Goal: Task Accomplishment & Management: Complete application form

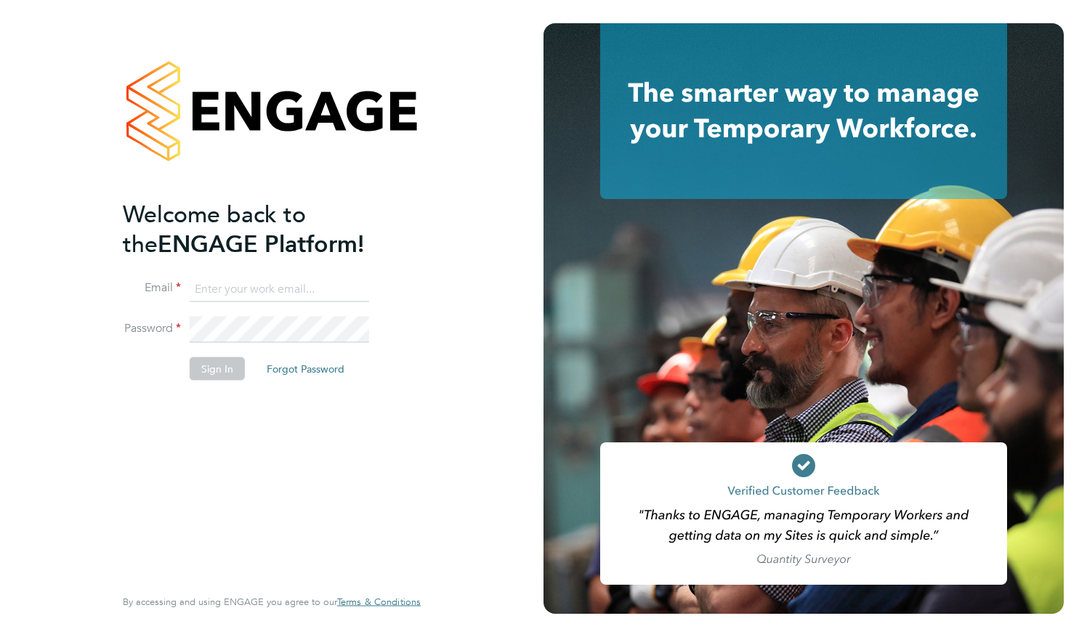
type input "[EMAIL_ADDRESS][DOMAIN_NAME]"
click at [239, 373] on button "Sign In" at bounding box center [217, 368] width 55 height 23
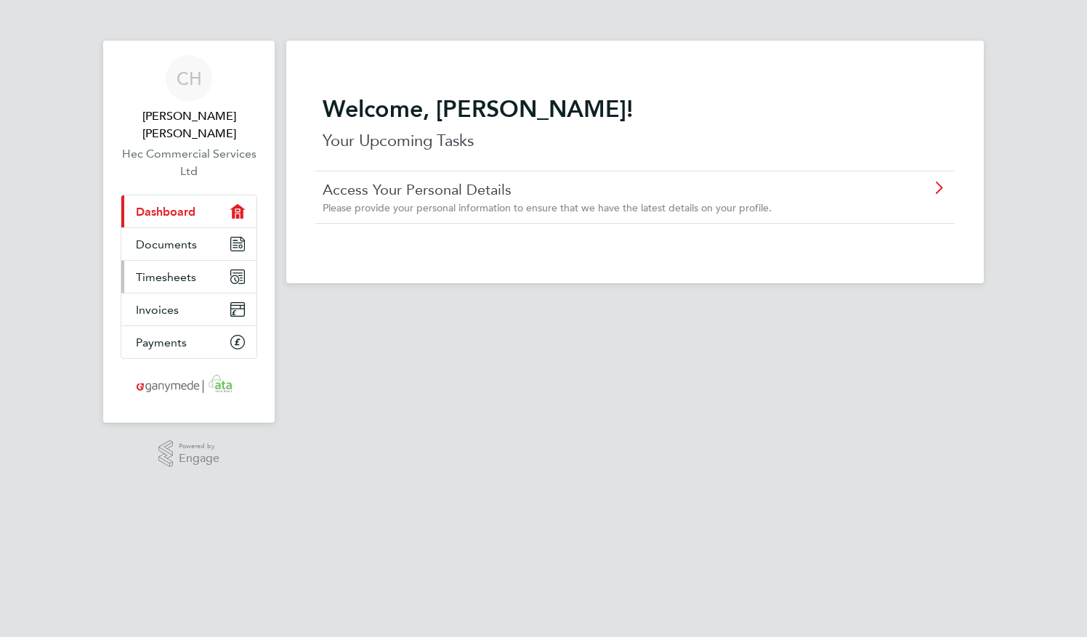
click at [144, 270] on span "Timesheets" at bounding box center [166, 277] width 60 height 14
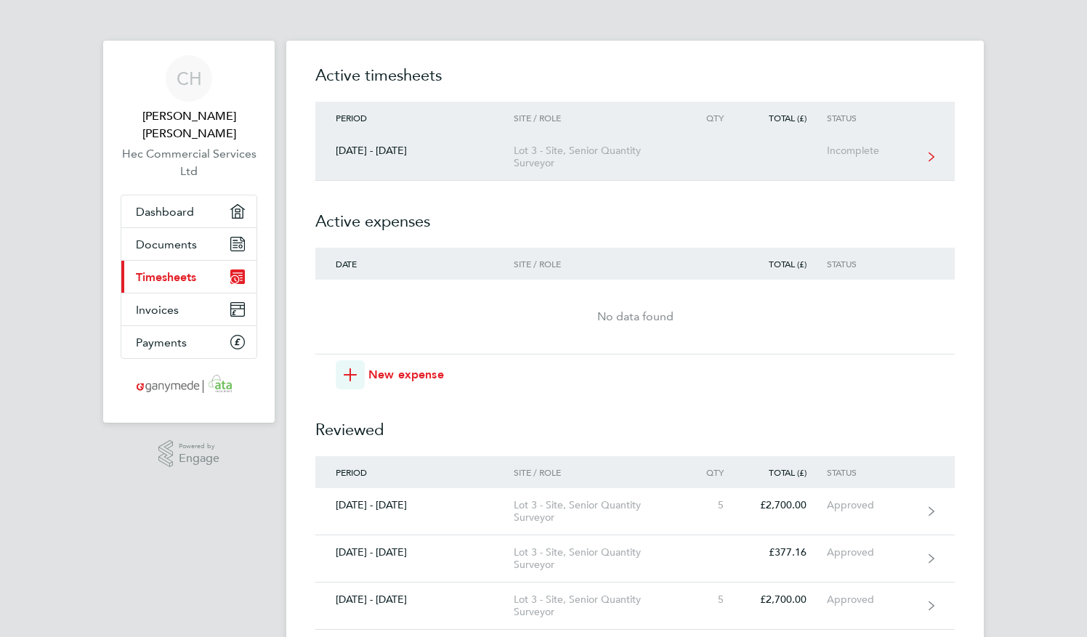
click at [609, 168] on div "Lot 3 - Site, Senior Quantity Surveyor" at bounding box center [597, 157] width 166 height 25
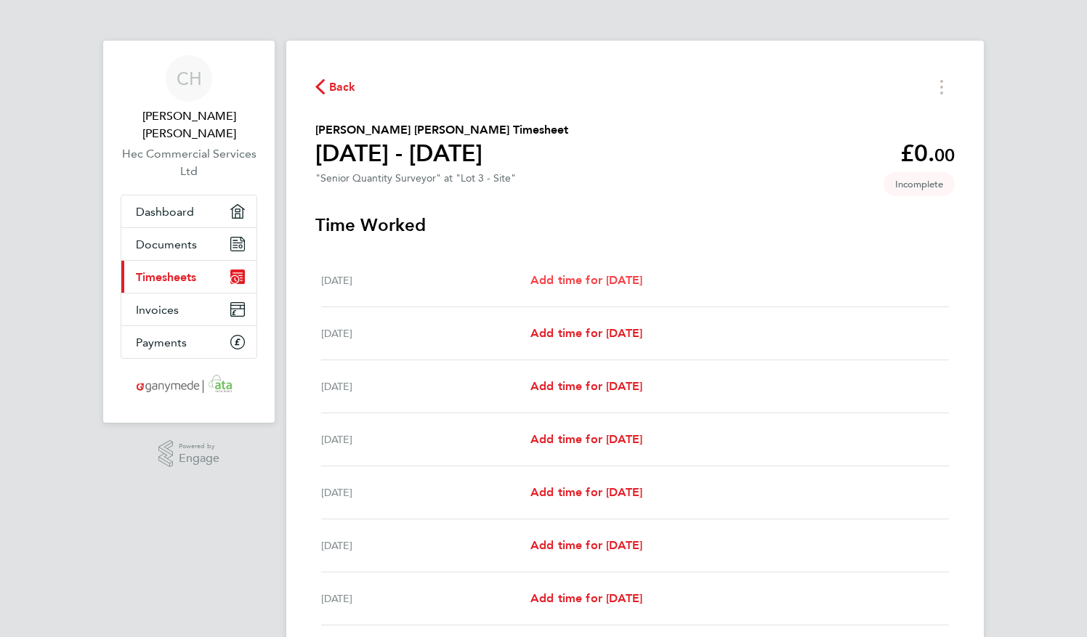
click at [601, 280] on span "Add time for [DATE]" at bounding box center [586, 280] width 112 height 14
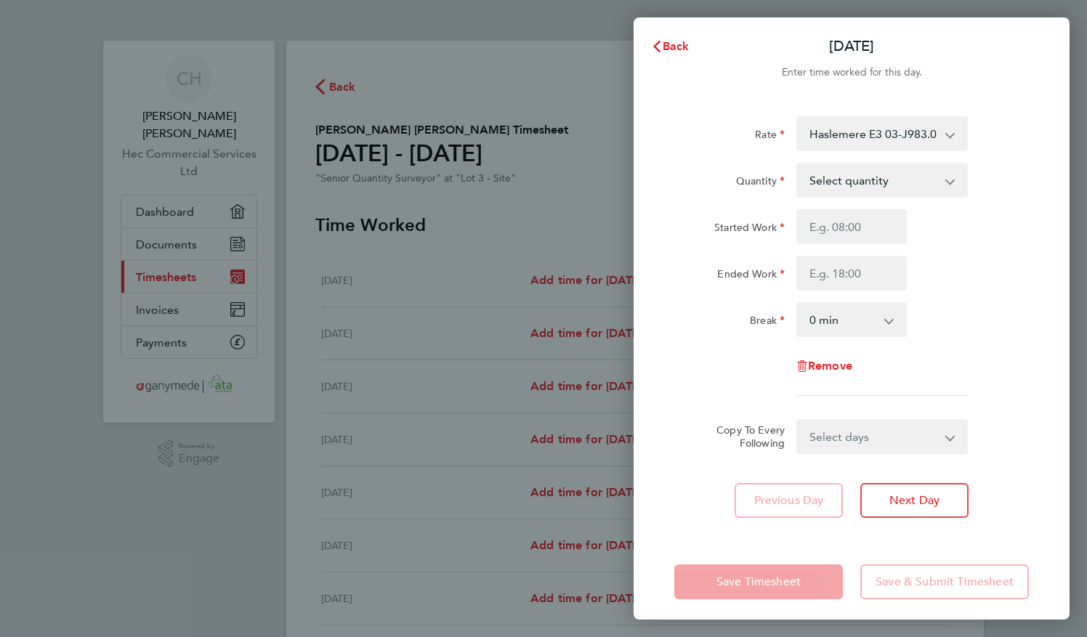
click at [875, 147] on select "Haslemere E3 03-J983.01-E3 9200081785P - 540.00 Haslemere Enabling 03-J983.01-C…" at bounding box center [873, 134] width 151 height 32
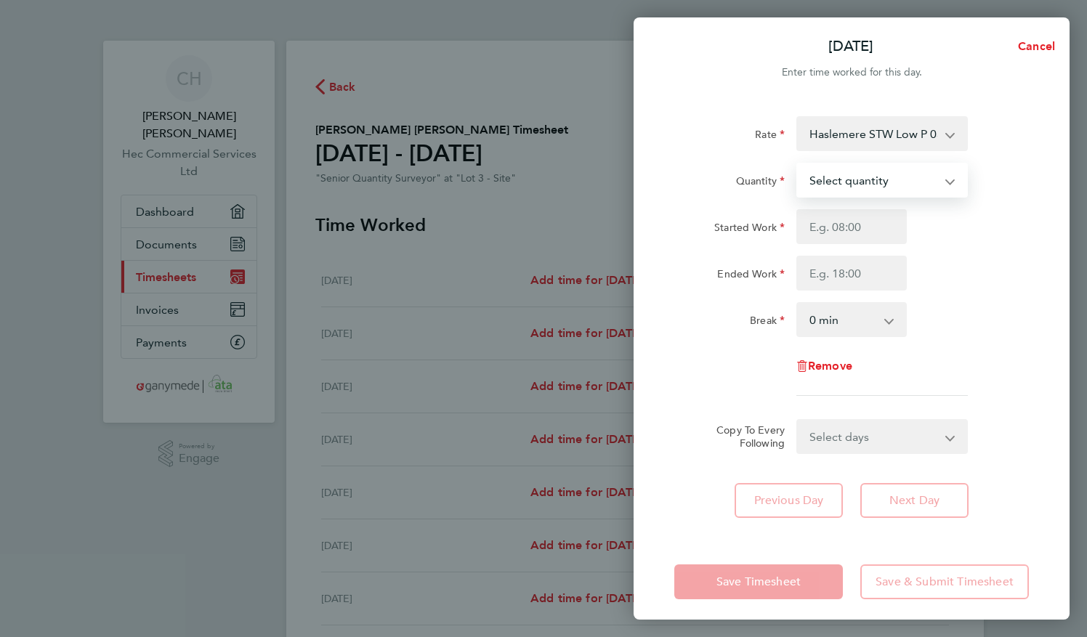
click at [857, 164] on select "Select quantity 0.5 1" at bounding box center [873, 180] width 151 height 32
select select "1"
click at [798, 164] on select "Select quantity 0.5 1" at bounding box center [873, 180] width 151 height 32
click at [831, 246] on div "Started Work Ended Work" at bounding box center [851, 249] width 366 height 81
click at [818, 235] on input "Started Work" at bounding box center [851, 226] width 110 height 35
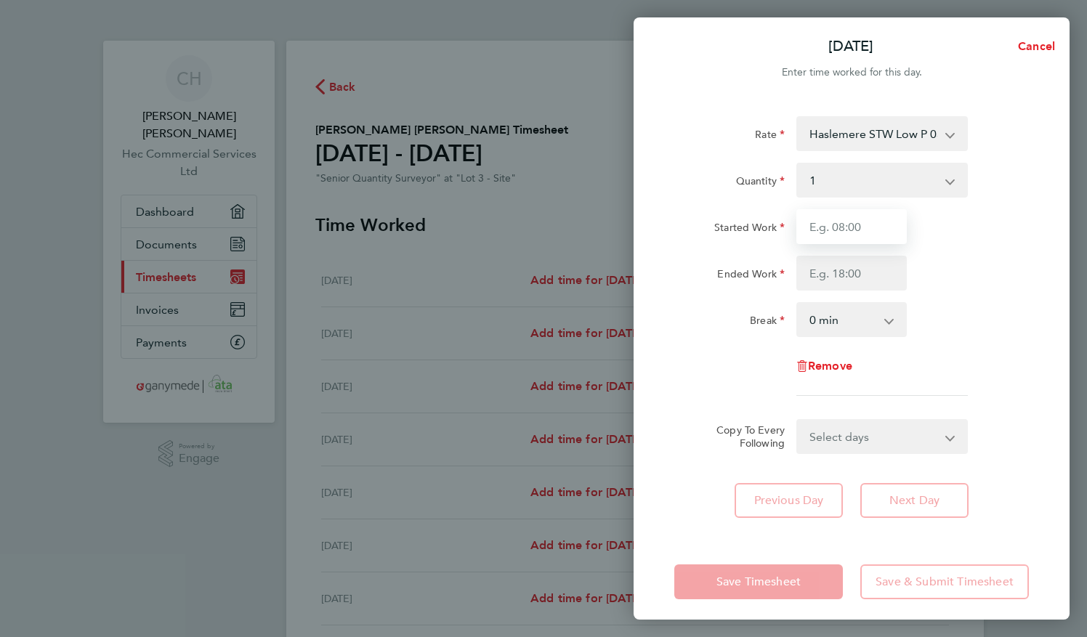
type input "08:00"
type input "17:00"
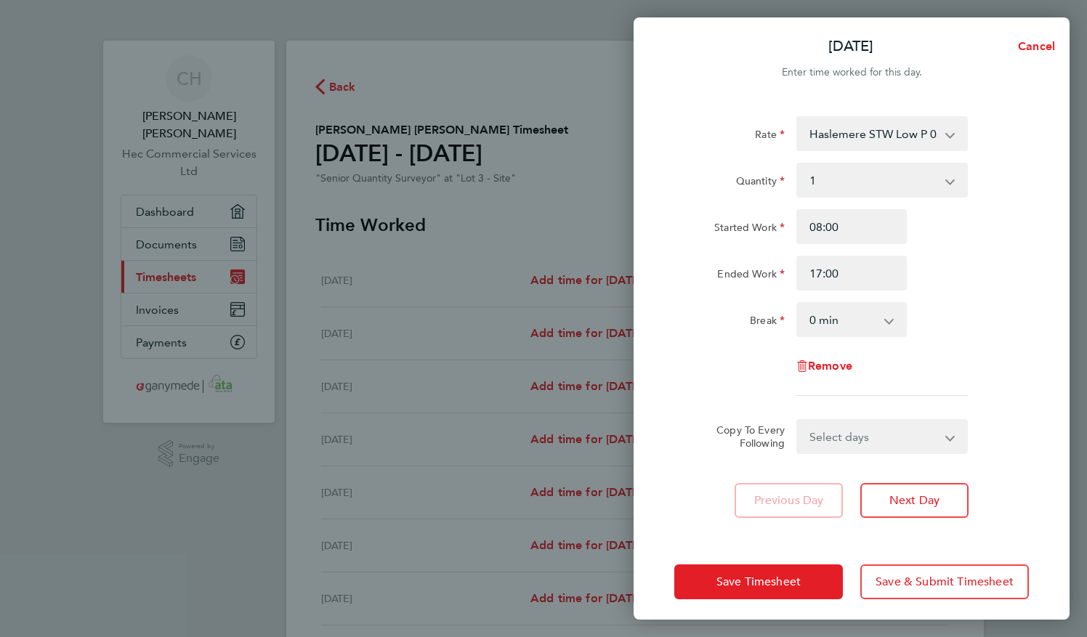
click at [837, 319] on select "0 min 15 min 30 min 45 min 60 min 75 min 90 min" at bounding box center [843, 320] width 90 height 32
select select "30"
click at [798, 304] on select "0 min 15 min 30 min 45 min 60 min 75 min 90 min" at bounding box center [843, 320] width 90 height 32
click at [840, 417] on form "Rate Haslemere STW Low P 03-J983.03-C 9200109462P - 540.00 Haslemere E3 03-J983…" at bounding box center [851, 285] width 354 height 338
click at [921, 430] on select "Select days Day Weekday (Mon-Fri) Weekend (Sat-Sun) Tuesday Wednesday Thursday …" at bounding box center [874, 437] width 153 height 32
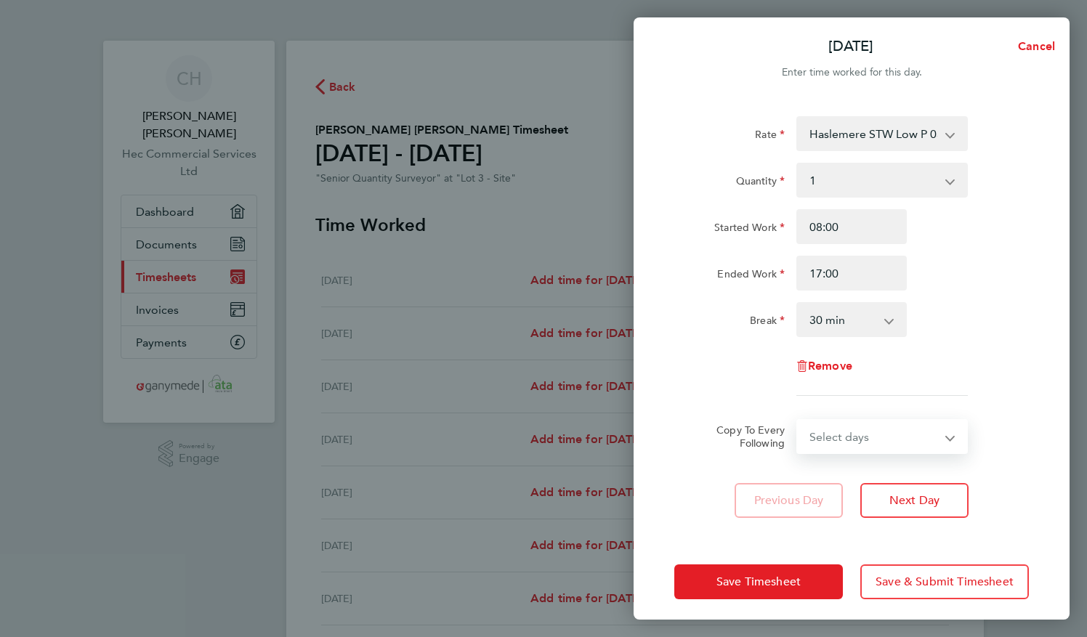
select select "TUE"
click at [798, 421] on select "Select days Day Weekday (Mon-Fri) Weekend (Sat-Sun) Tuesday Wednesday Thursday …" at bounding box center [874, 437] width 153 height 32
select select "2025-09-28"
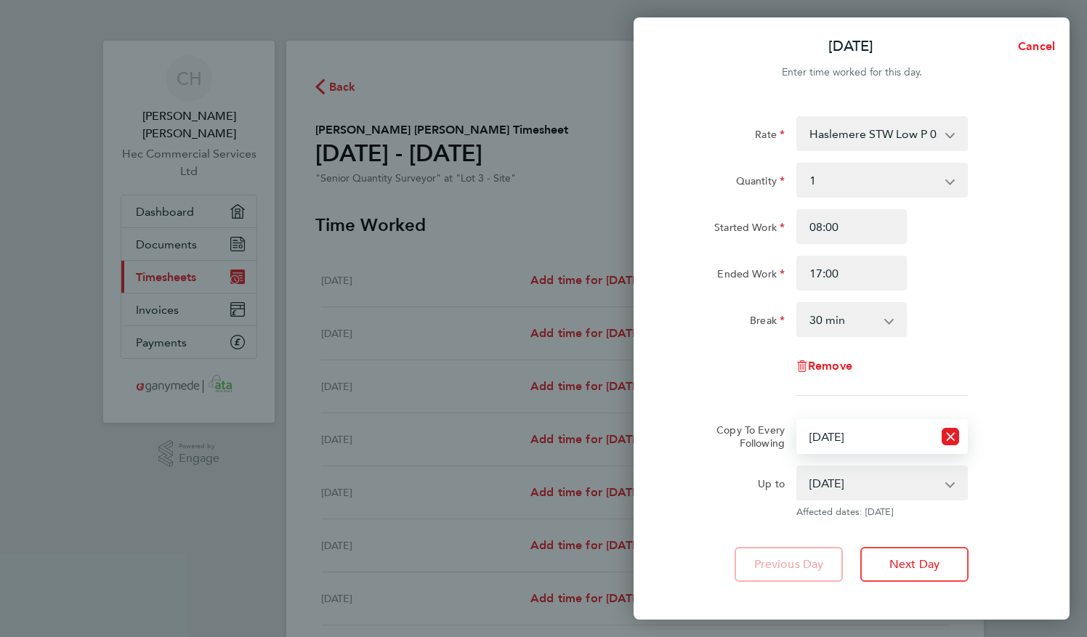
click at [870, 437] on select "Select days Day Weekday (Mon-Fri) Weekend (Sat-Sun) Tuesday Wednesday Thursday …" at bounding box center [865, 437] width 135 height 32
select select "WEEKDAY"
click at [798, 421] on select "Select days Day Weekday (Mon-Fri) Weekend (Sat-Sun) Tuesday Wednesday Thursday …" at bounding box center [865, 437] width 135 height 32
click at [915, 570] on span "Next Day" at bounding box center [914, 564] width 50 height 15
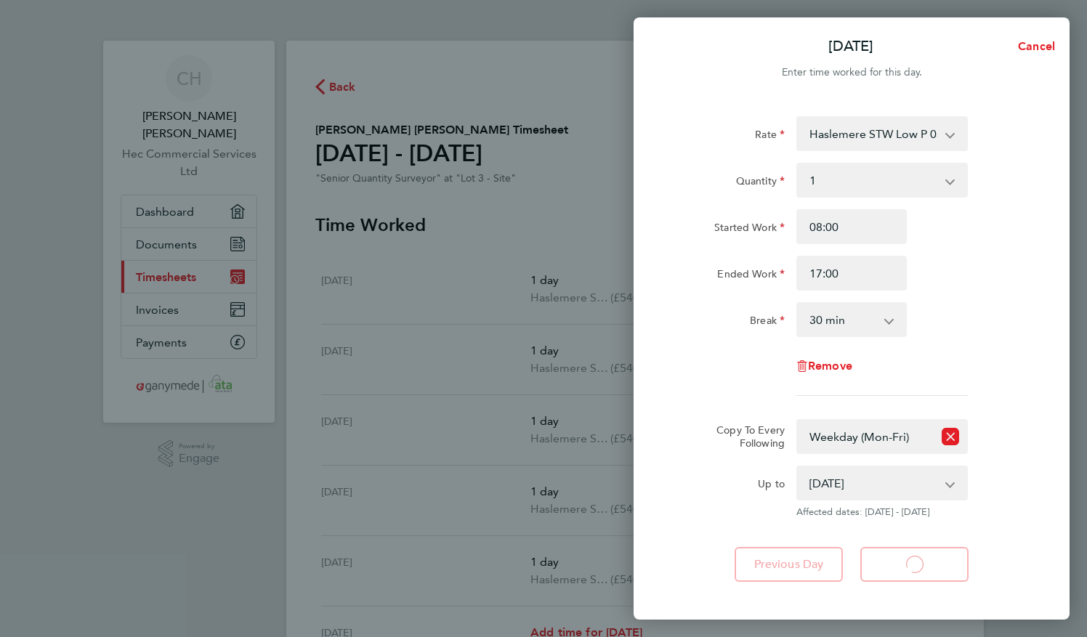
select select "1"
select select "30"
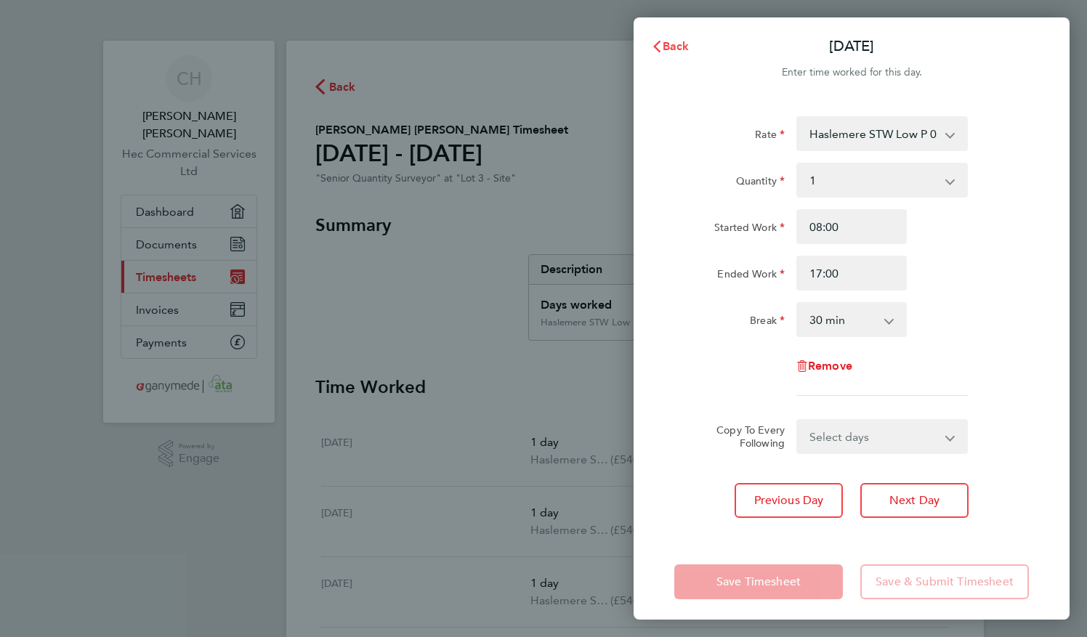
click at [684, 59] on button "Back" at bounding box center [670, 46] width 68 height 29
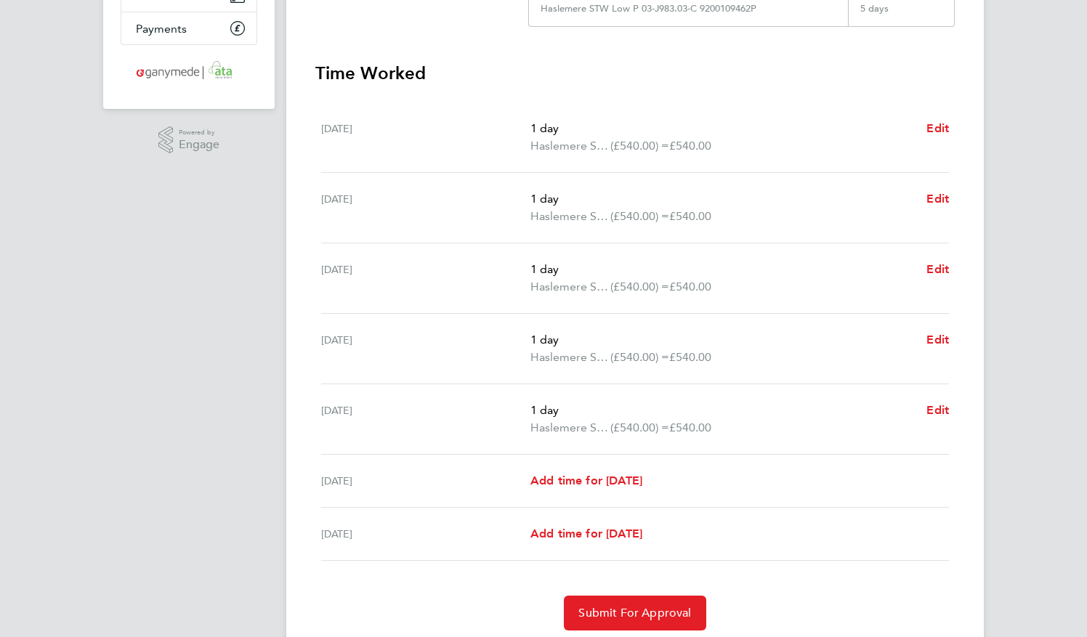
scroll to position [323, 0]
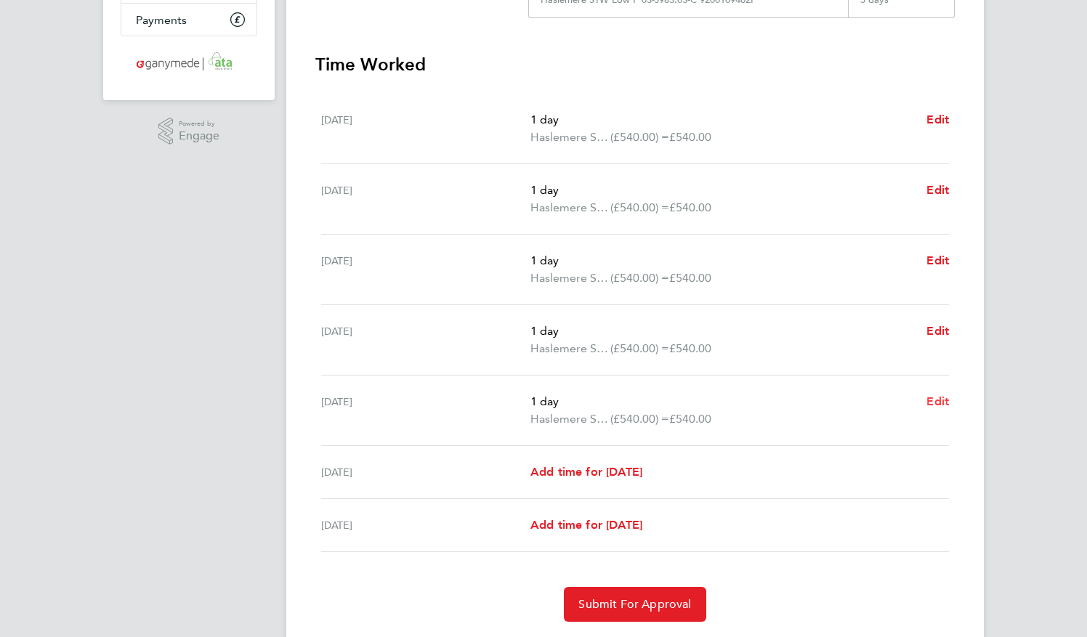
click at [939, 396] on span "Edit" at bounding box center [937, 401] width 23 height 14
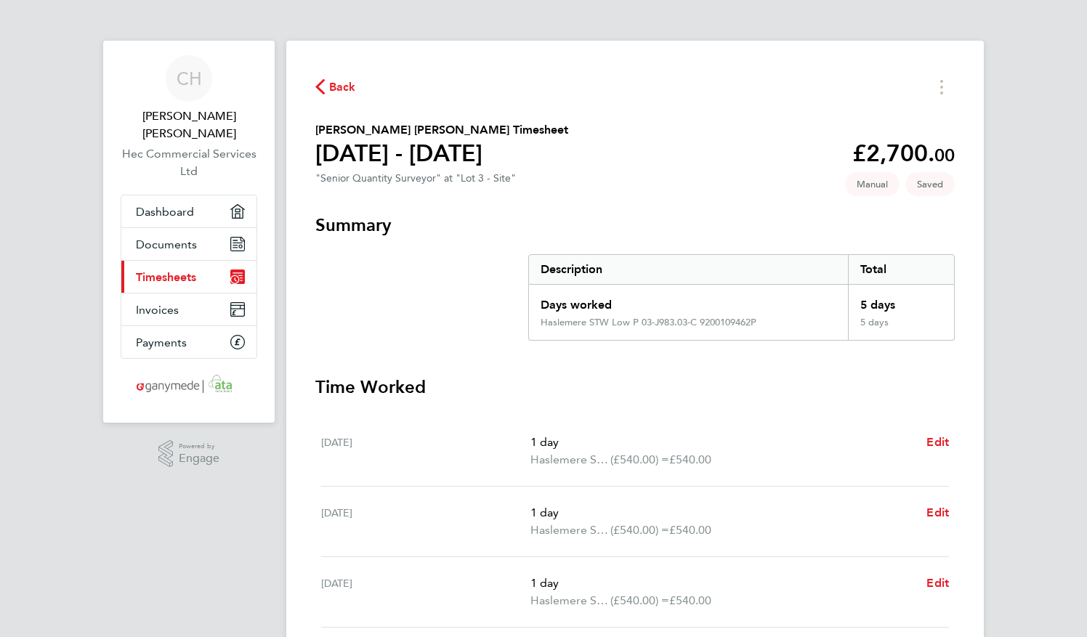
select select "1"
select select "30"
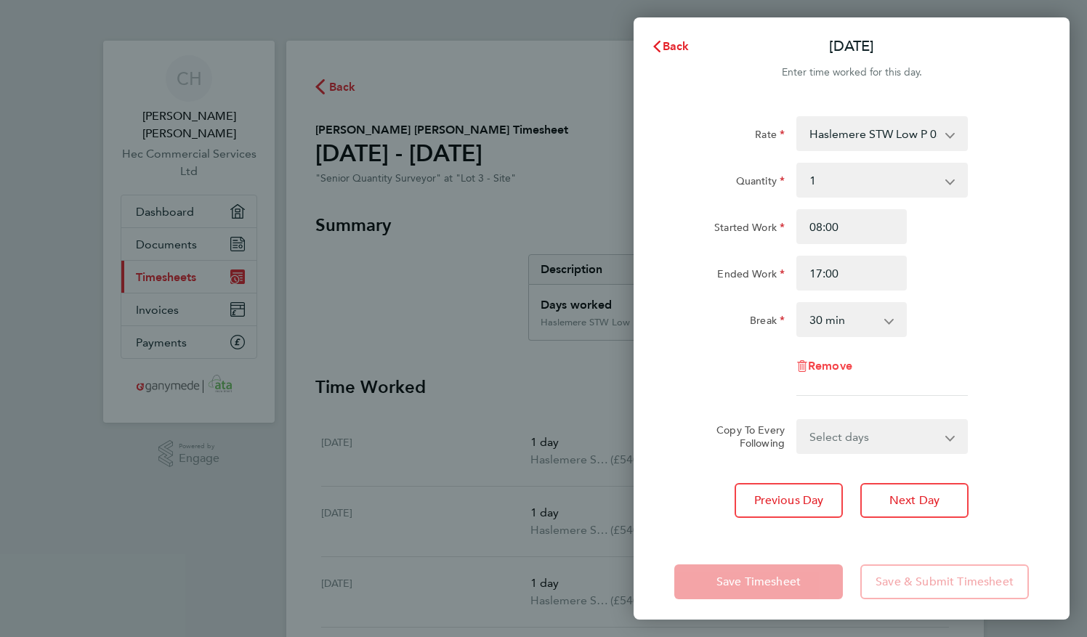
click at [808, 366] on span "Remove" at bounding box center [830, 366] width 44 height 14
select select "null"
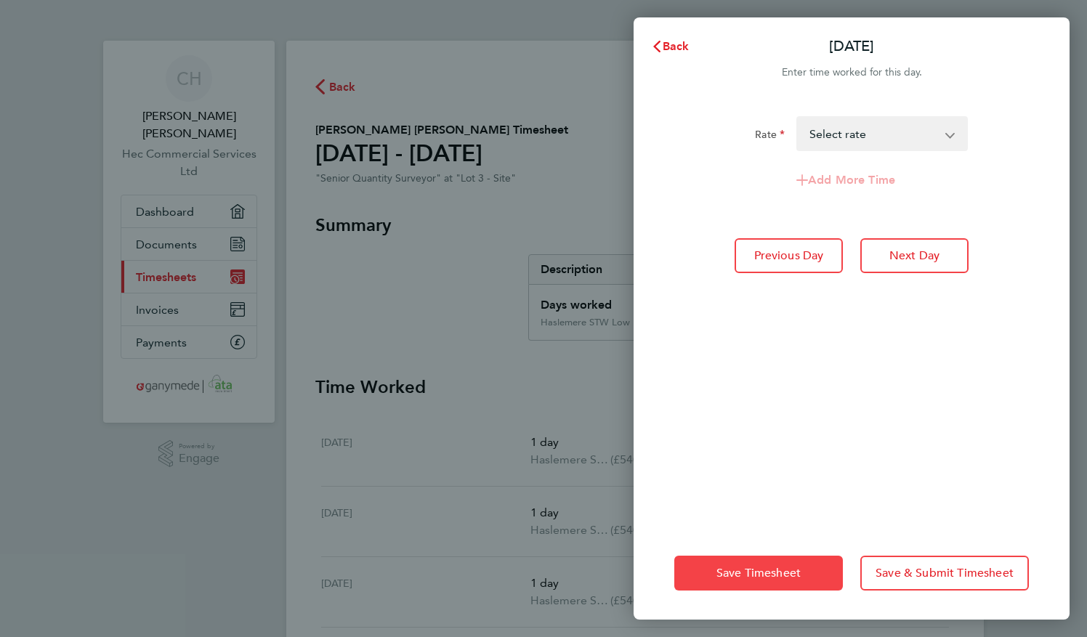
click at [779, 575] on span "Save Timesheet" at bounding box center [758, 573] width 84 height 15
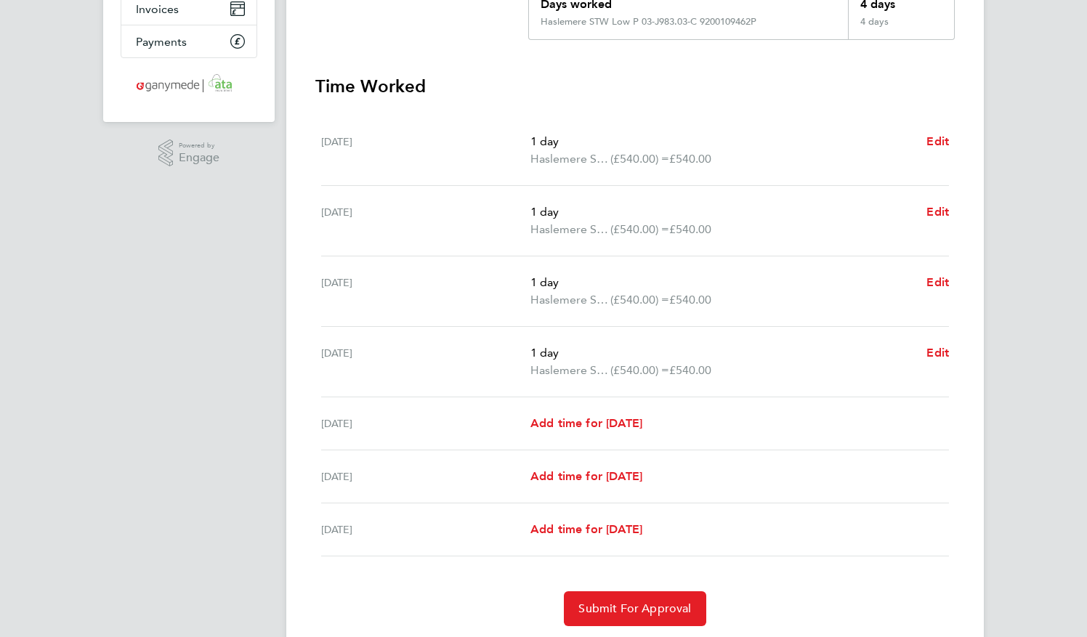
scroll to position [346, 0]
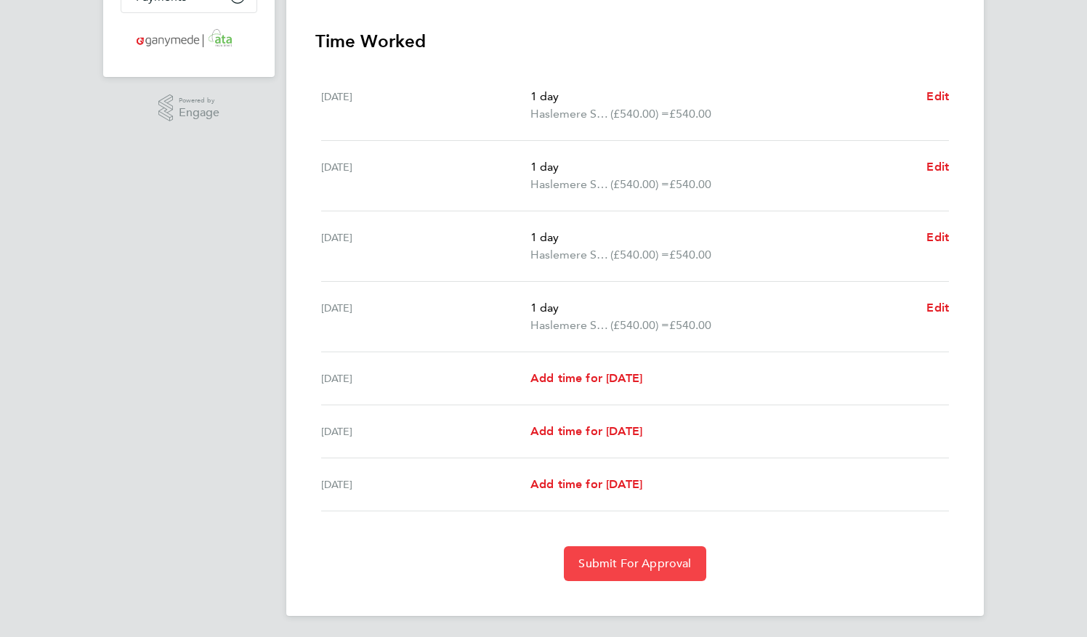
click at [628, 556] on span "Submit For Approval" at bounding box center [634, 563] width 113 height 15
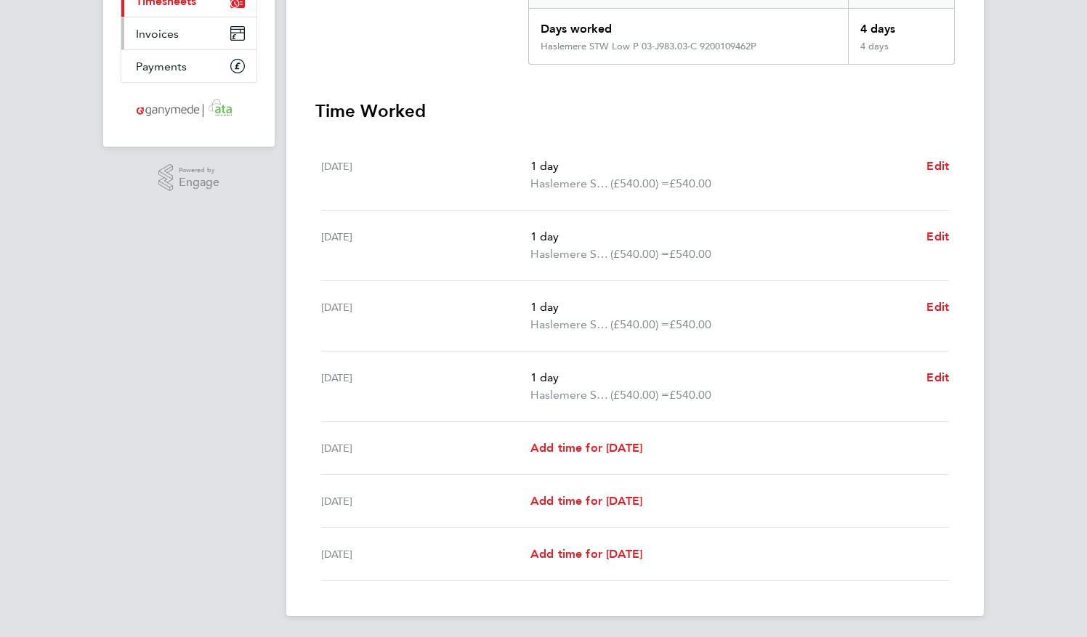
scroll to position [0, 0]
